Goal: Find contact information: Find contact information

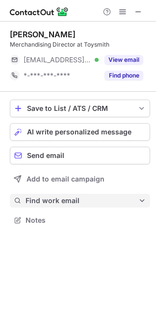
scroll to position [213, 156]
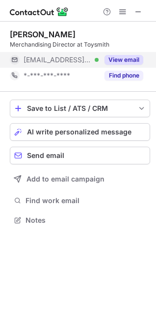
click at [128, 61] on button "View email" at bounding box center [123, 60] width 39 height 10
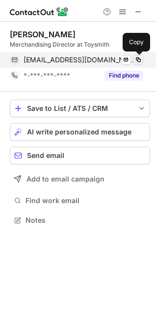
click at [136, 61] on span at bounding box center [138, 60] width 8 height 8
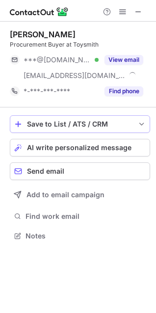
scroll to position [229, 156]
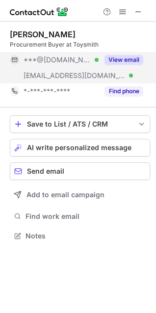
click at [128, 59] on button "View email" at bounding box center [123, 60] width 39 height 10
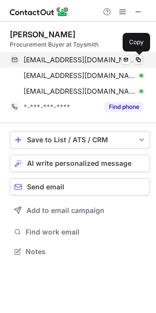
click at [136, 58] on span at bounding box center [138, 60] width 8 height 8
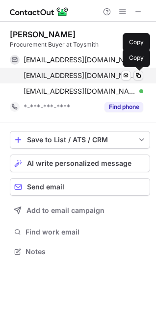
click at [137, 75] on span at bounding box center [138, 76] width 8 height 8
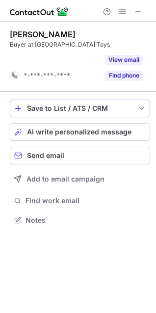
scroll to position [197, 156]
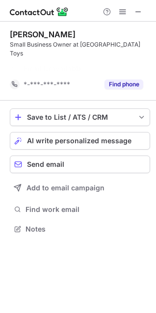
scroll to position [197, 156]
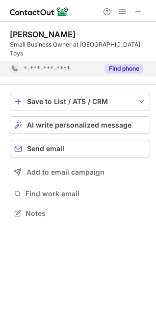
click at [111, 64] on button "Find phone" at bounding box center [123, 69] width 39 height 10
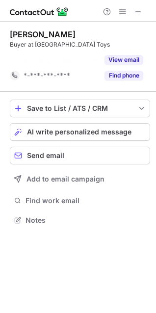
scroll to position [197, 156]
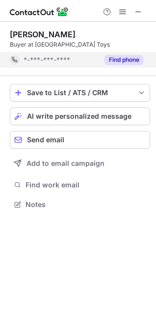
click at [118, 59] on button "Find phone" at bounding box center [123, 60] width 39 height 10
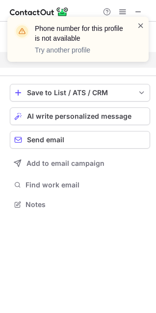
click at [141, 25] on span at bounding box center [141, 26] width 8 height 10
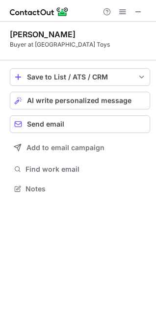
scroll to position [182, 156]
click at [137, 12] on span at bounding box center [138, 12] width 8 height 8
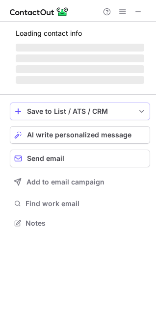
scroll to position [213, 156]
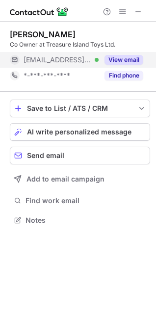
click at [137, 62] on button "View email" at bounding box center [123, 60] width 39 height 10
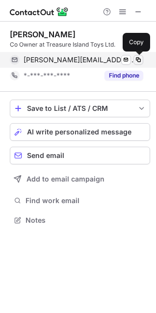
click at [137, 57] on span at bounding box center [138, 60] width 8 height 8
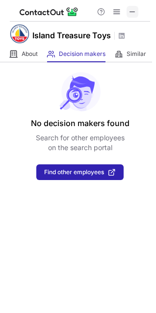
click at [127, 12] on button at bounding box center [132, 12] width 12 height 12
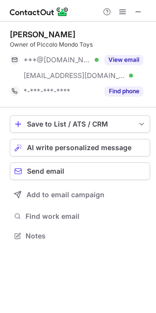
scroll to position [229, 156]
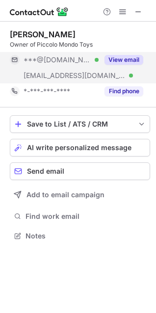
click at [124, 59] on button "View email" at bounding box center [123, 60] width 39 height 10
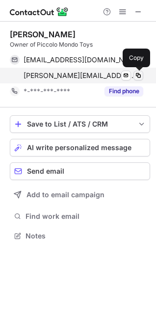
click at [137, 73] on span at bounding box center [138, 76] width 8 height 8
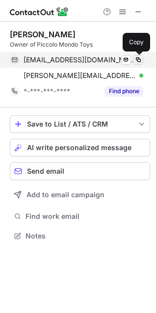
click at [136, 58] on span at bounding box center [138, 60] width 8 height 8
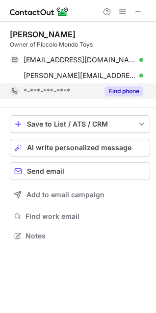
click at [126, 89] on button "Find phone" at bounding box center [123, 91] width 39 height 10
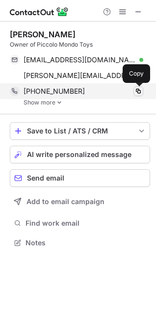
click at [136, 94] on span at bounding box center [138, 91] width 8 height 8
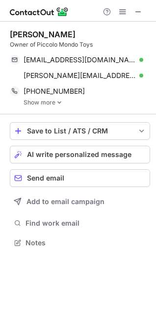
click at [55, 101] on link "Show more" at bounding box center [87, 102] width 126 height 7
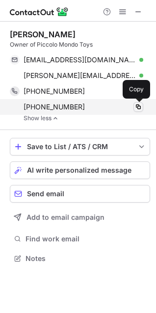
click at [138, 109] on span at bounding box center [138, 107] width 8 height 8
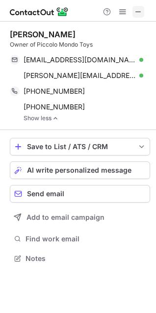
click at [142, 14] on span at bounding box center [138, 12] width 8 height 8
